Goal: Find specific page/section: Find specific page/section

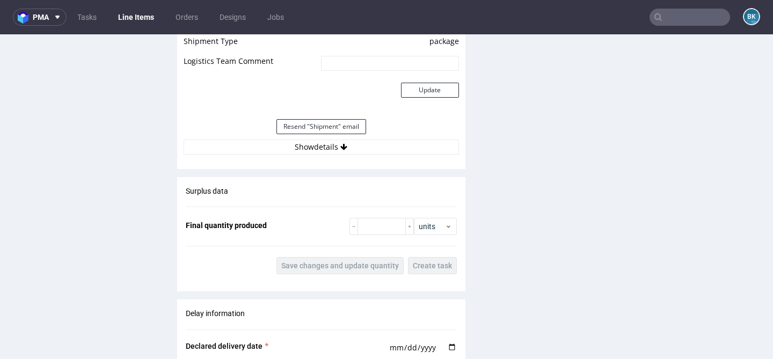
scroll to position [1140, 0]
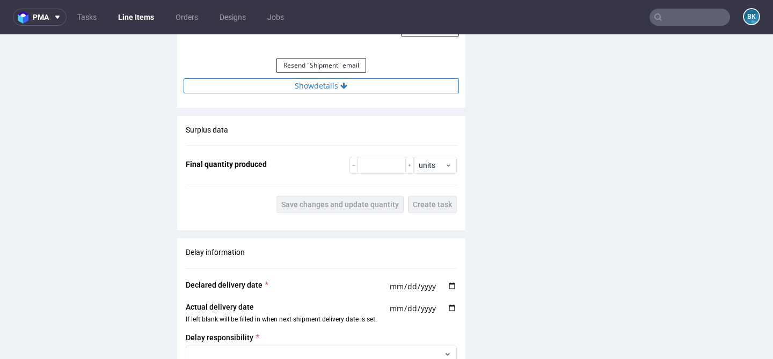
click at [318, 93] on button "Show details" at bounding box center [321, 85] width 275 height 15
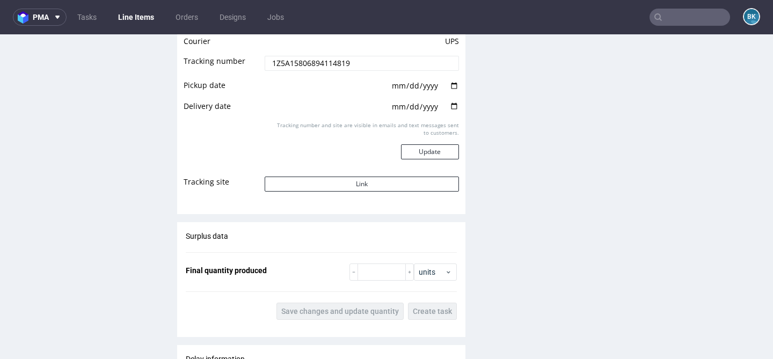
scroll to position [1253, 0]
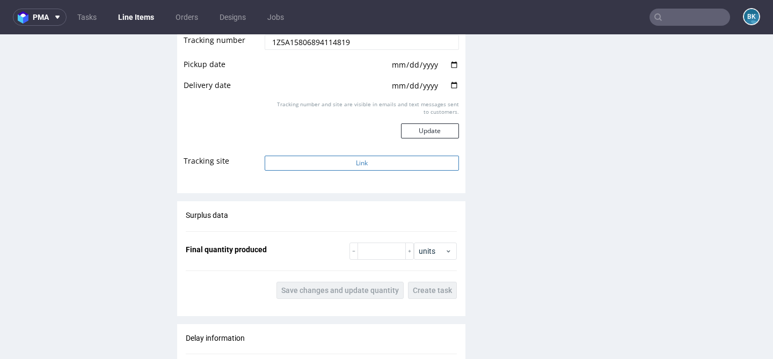
click at [340, 171] on button "Link" at bounding box center [362, 163] width 194 height 15
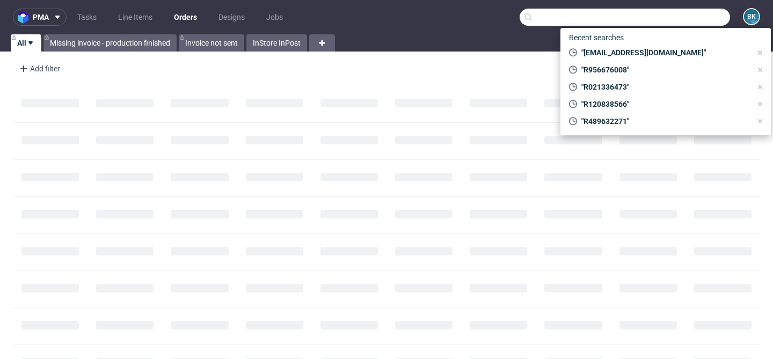
click at [678, 17] on input "text" at bounding box center [625, 17] width 210 height 17
paste input "[EMAIL_ADDRESS][DOMAIN_NAME]"
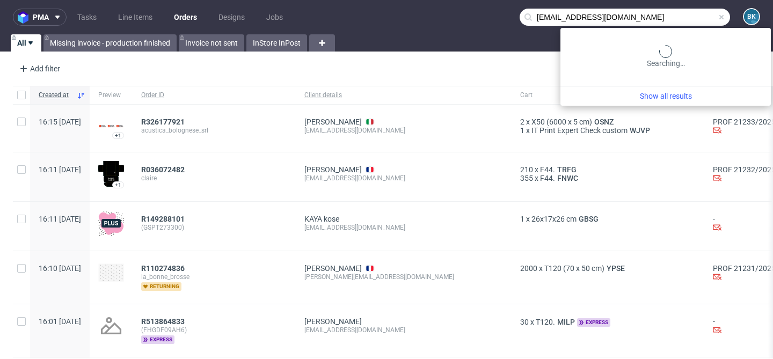
type input "[EMAIL_ADDRESS][DOMAIN_NAME]"
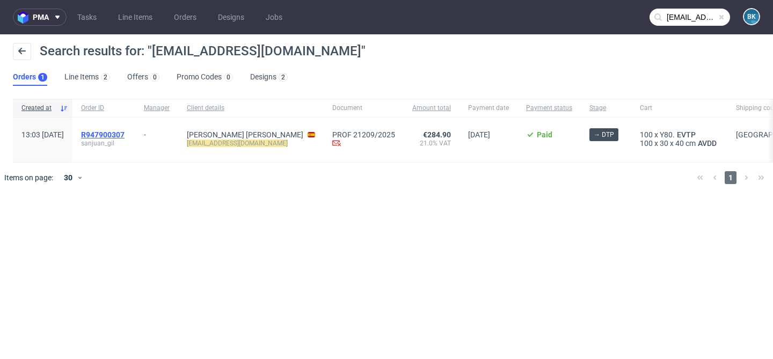
click at [121, 136] on span "R947900307" at bounding box center [102, 134] width 43 height 9
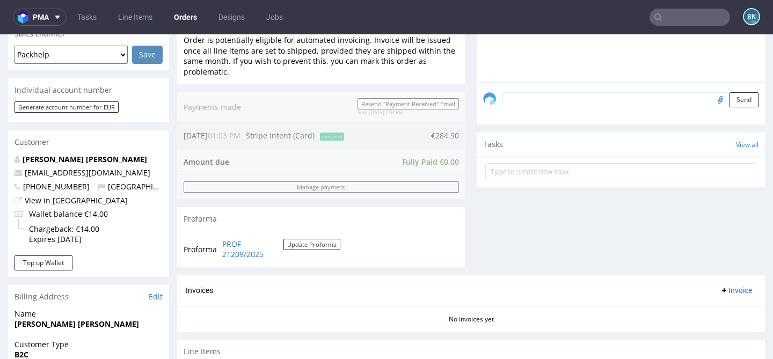
scroll to position [281, 0]
